Goal: Task Accomplishment & Management: Complete application form

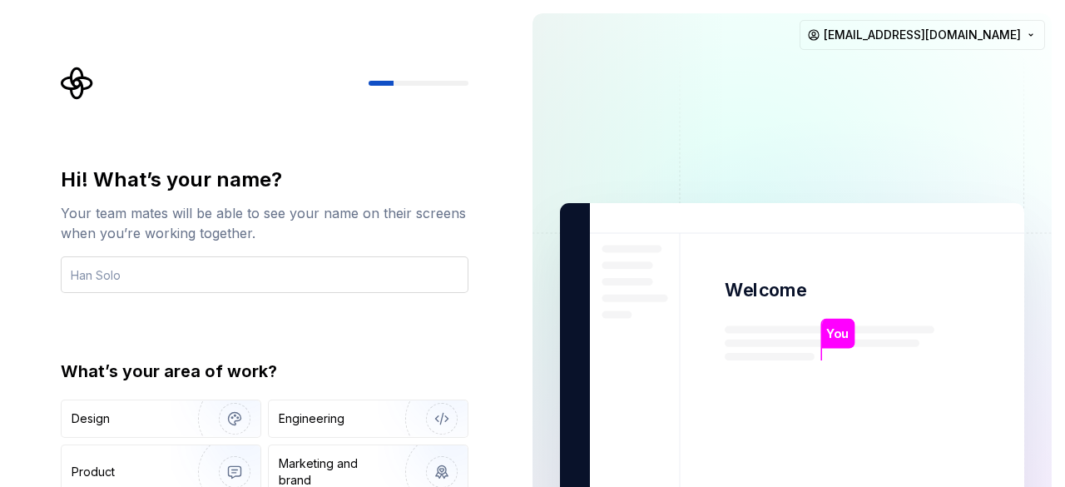
click at [220, 270] on input "text" at bounding box center [265, 274] width 408 height 37
type input "[PERSON_NAME]"
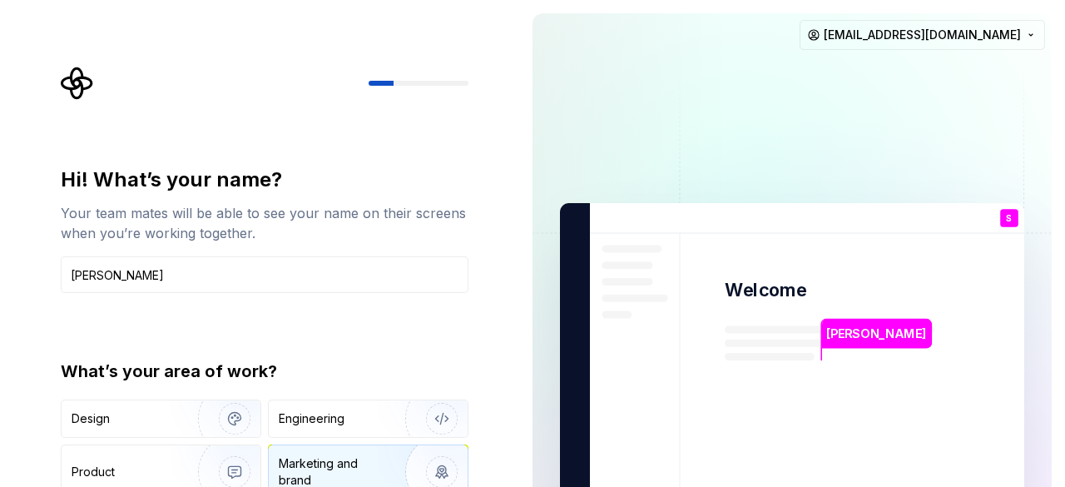
click at [319, 467] on div "Marketing and brand" at bounding box center [335, 471] width 112 height 33
click at [518, 315] on div "Hi! What’s your name? Your team mates will be able to see your name on their sc…" at bounding box center [259, 375] width 519 height 751
click at [421, 88] on div at bounding box center [265, 83] width 408 height 33
click at [419, 84] on div at bounding box center [419, 83] width 100 height 5
click at [455, 464] on img "button" at bounding box center [431, 471] width 107 height 111
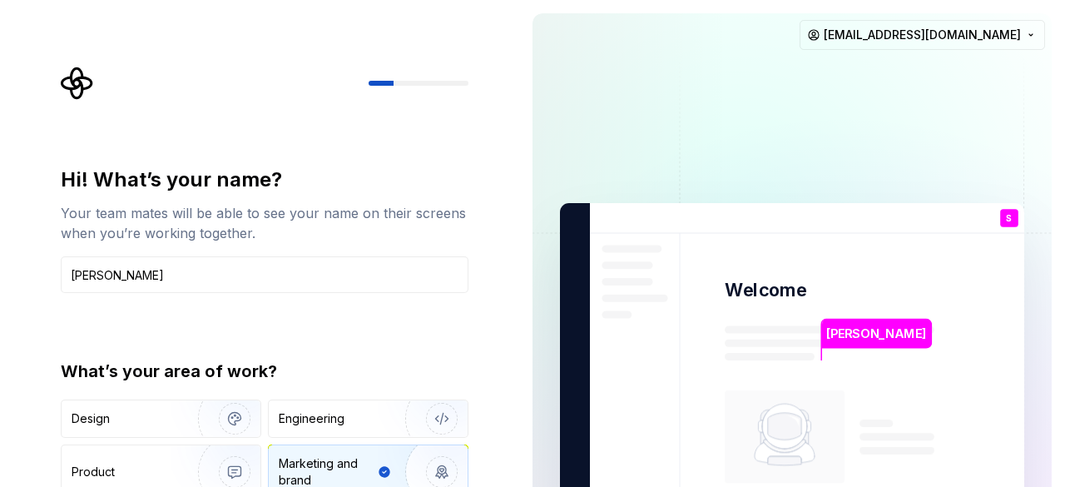
type button "Brand"
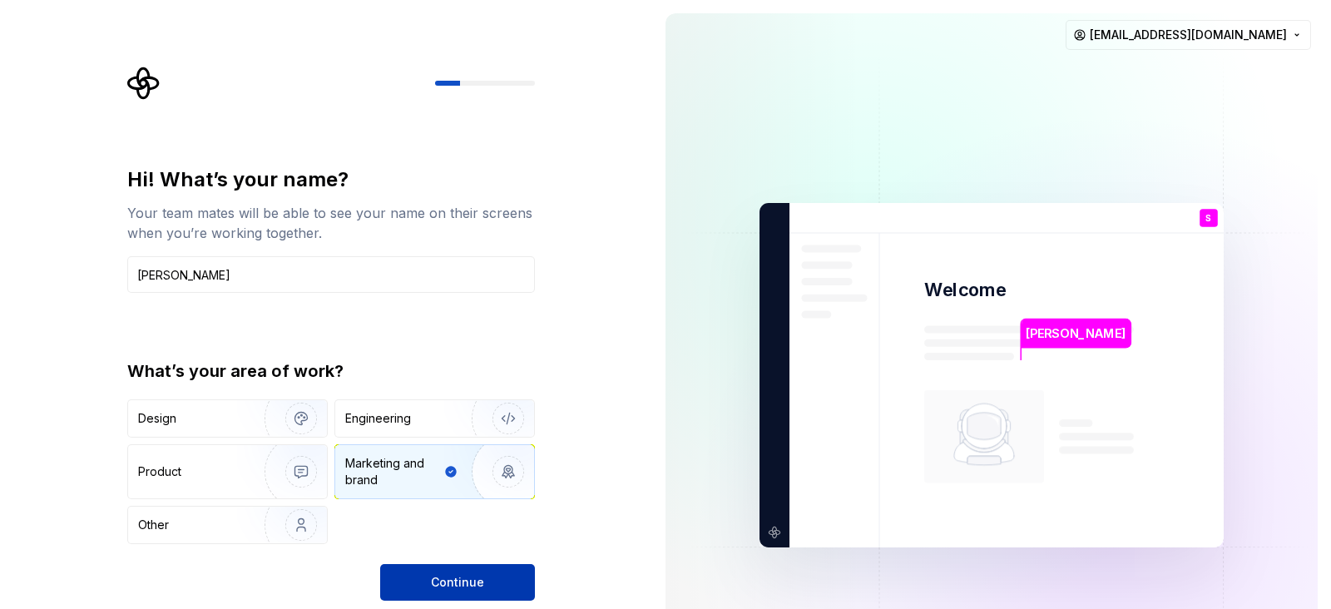
click at [446, 486] on span "Continue" at bounding box center [457, 582] width 53 height 17
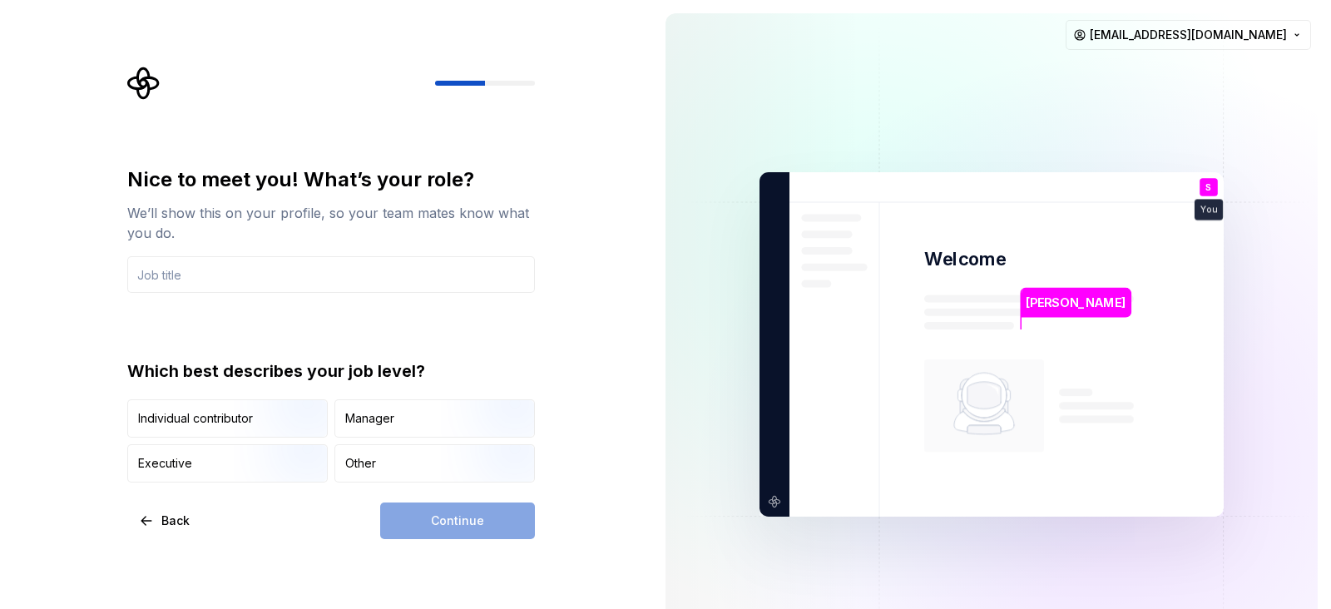
type input "Marketing op"
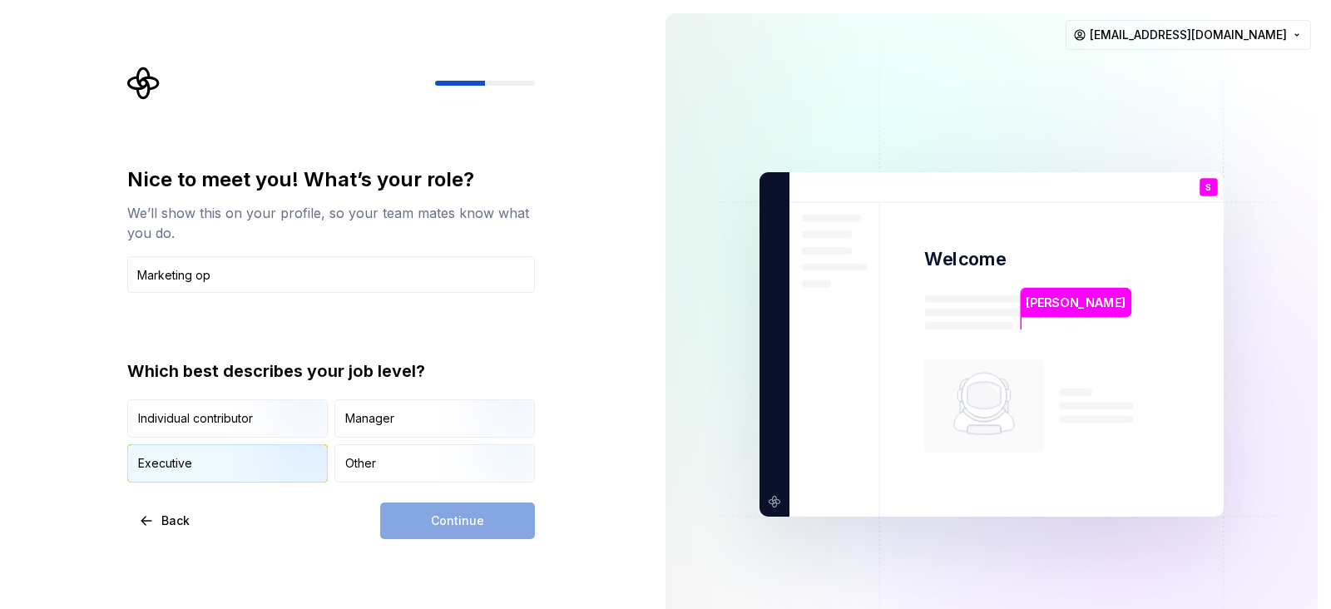
click at [252, 458] on img "button" at bounding box center [287, 484] width 107 height 111
click at [470, 486] on button "Continue" at bounding box center [457, 521] width 155 height 37
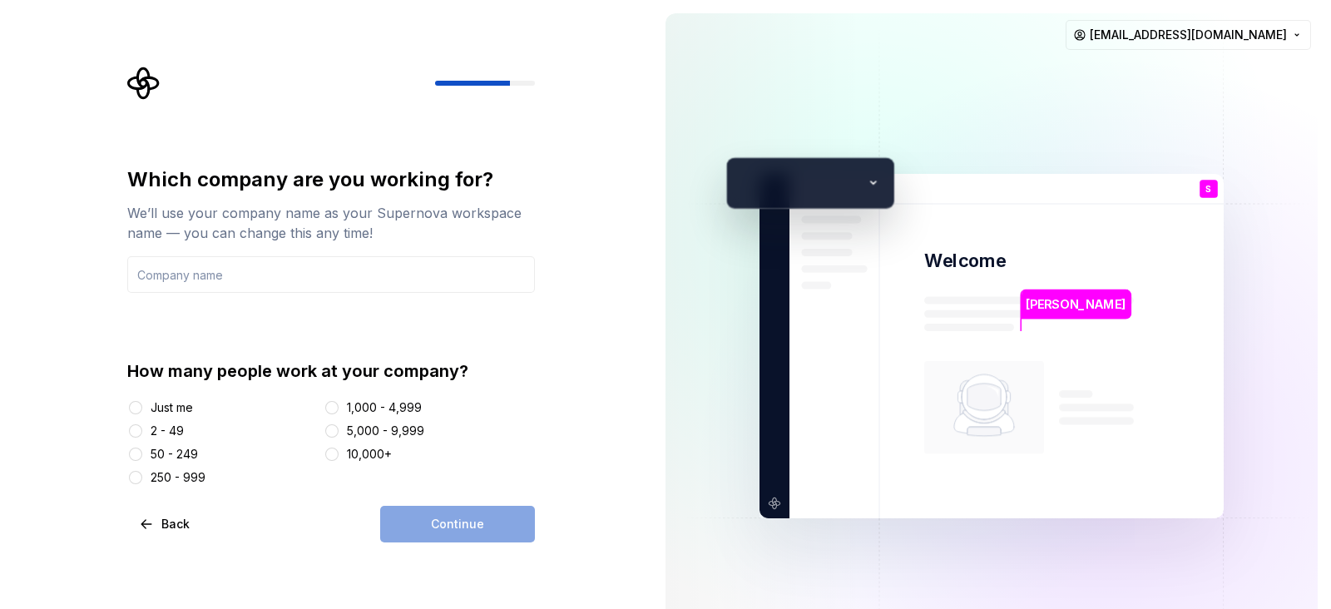
click at [162, 411] on div "Just me" at bounding box center [172, 407] width 42 height 17
click at [142, 411] on button "Just me" at bounding box center [135, 407] width 13 height 13
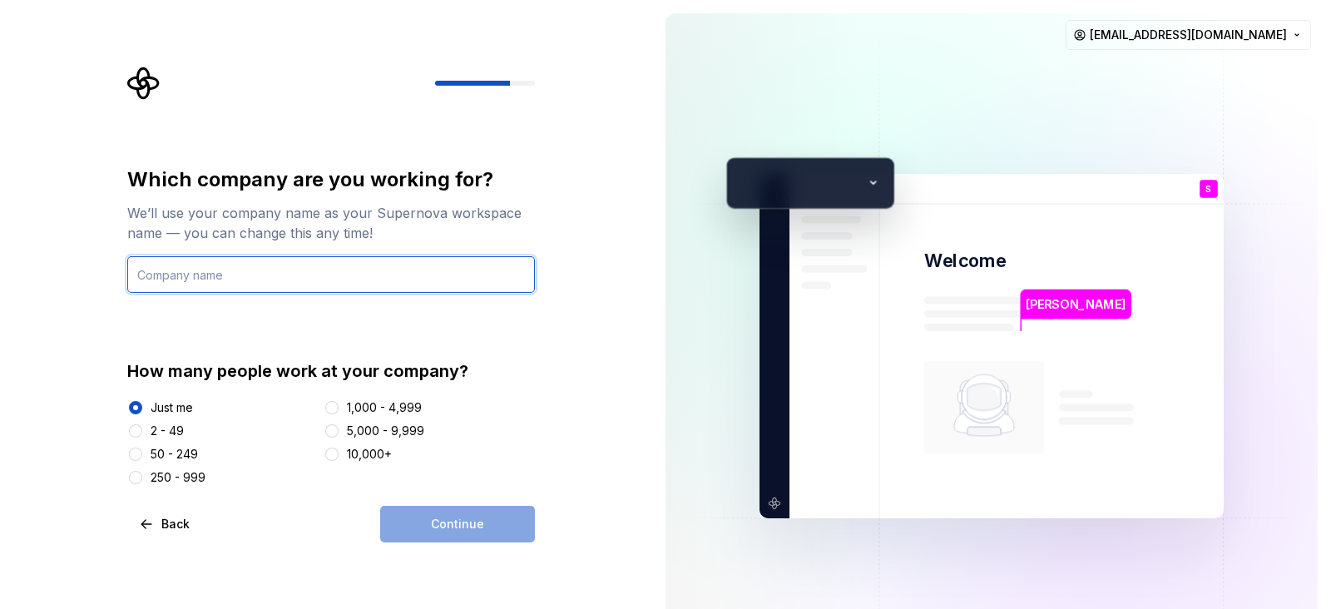
click at [246, 285] on input "text" at bounding box center [331, 274] width 408 height 37
